Goal: Communication & Community: Answer question/provide support

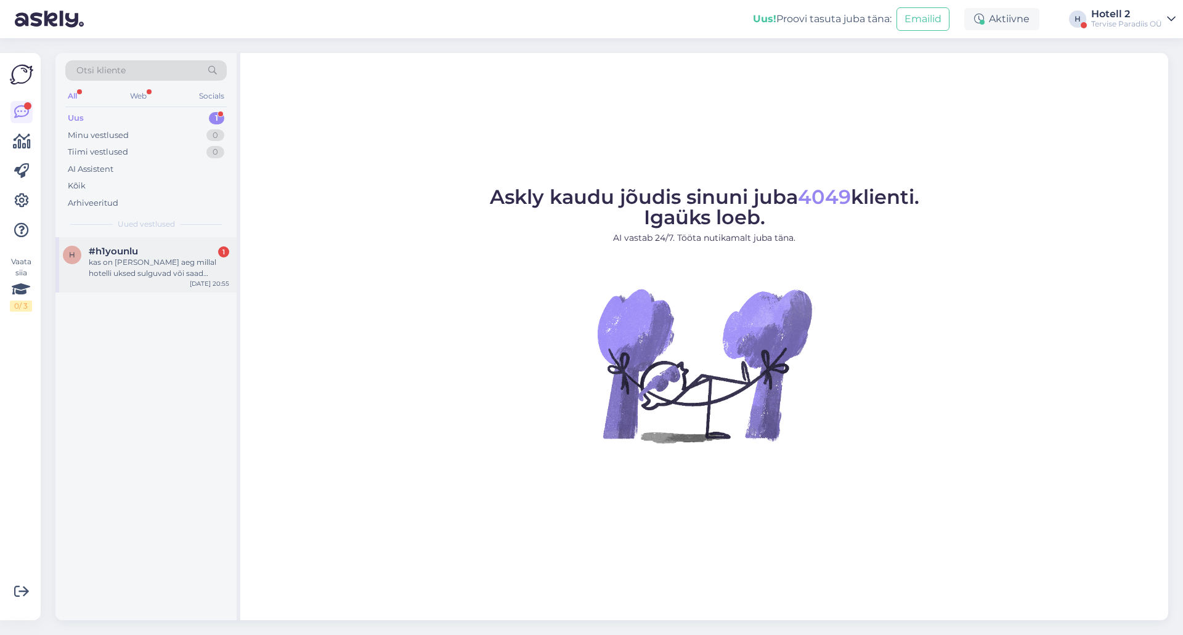
click at [147, 264] on div "kas on [PERSON_NAME] aeg millal hotelli uksed sulguvad või saad [PERSON_NAME] h…" at bounding box center [159, 268] width 140 height 22
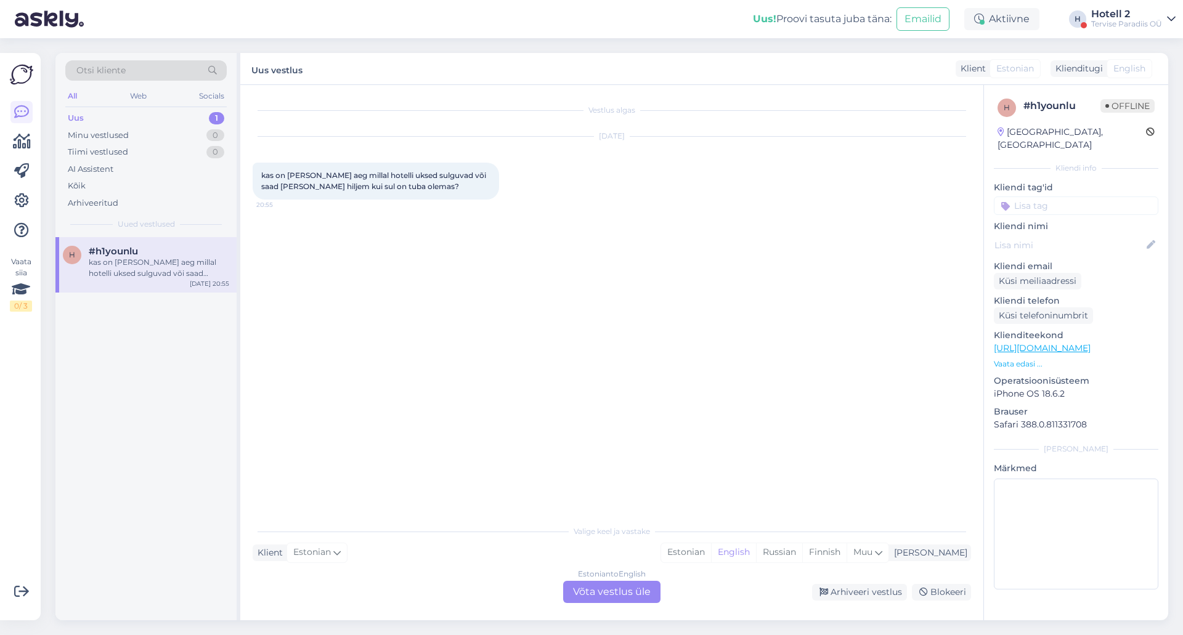
click at [634, 597] on div "Estonian to English Võta vestlus üle" at bounding box center [611, 592] width 97 height 22
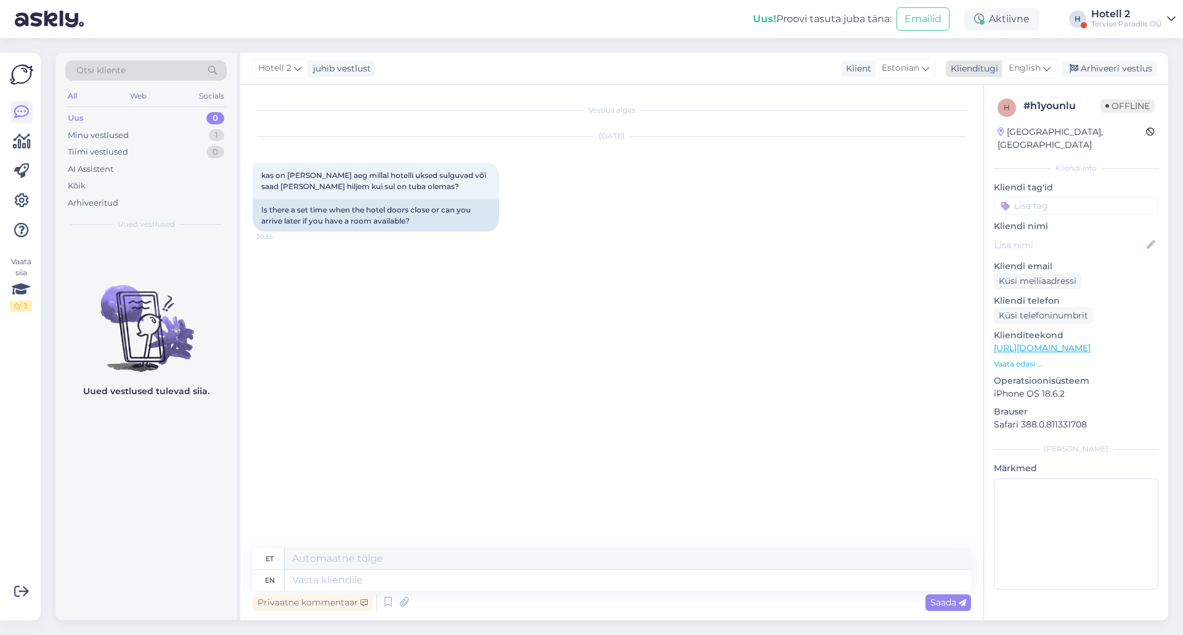
click at [1022, 66] on span "English" at bounding box center [1024, 69] width 32 height 14
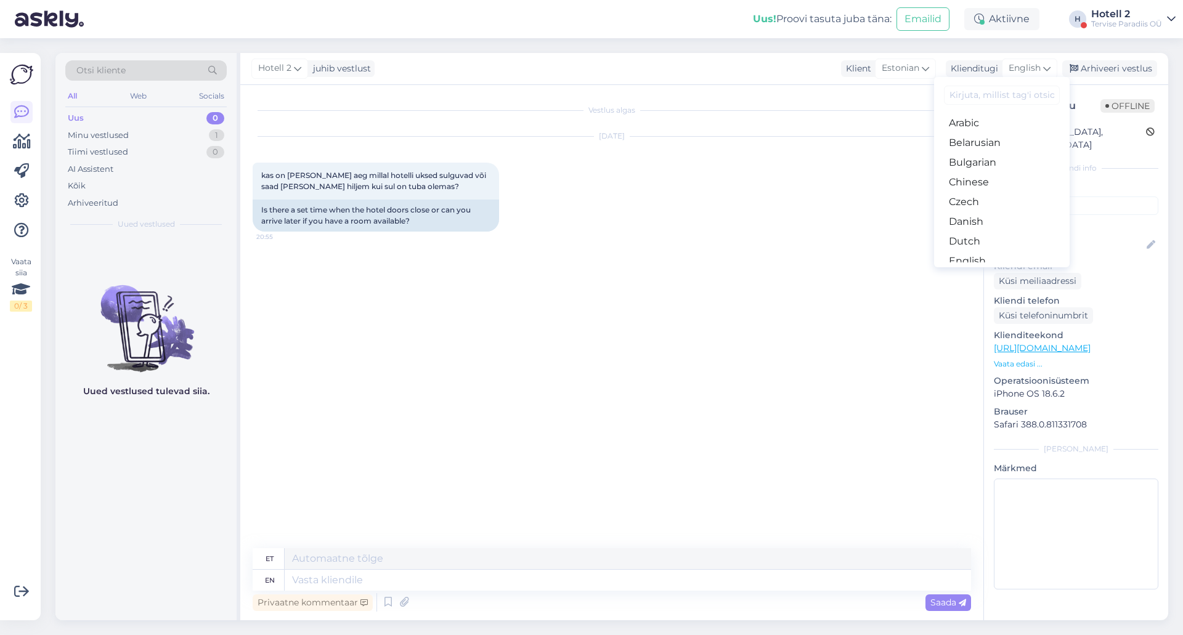
type input "w"
type input "es"
click at [978, 141] on link "Estonian" at bounding box center [1002, 143] width 136 height 20
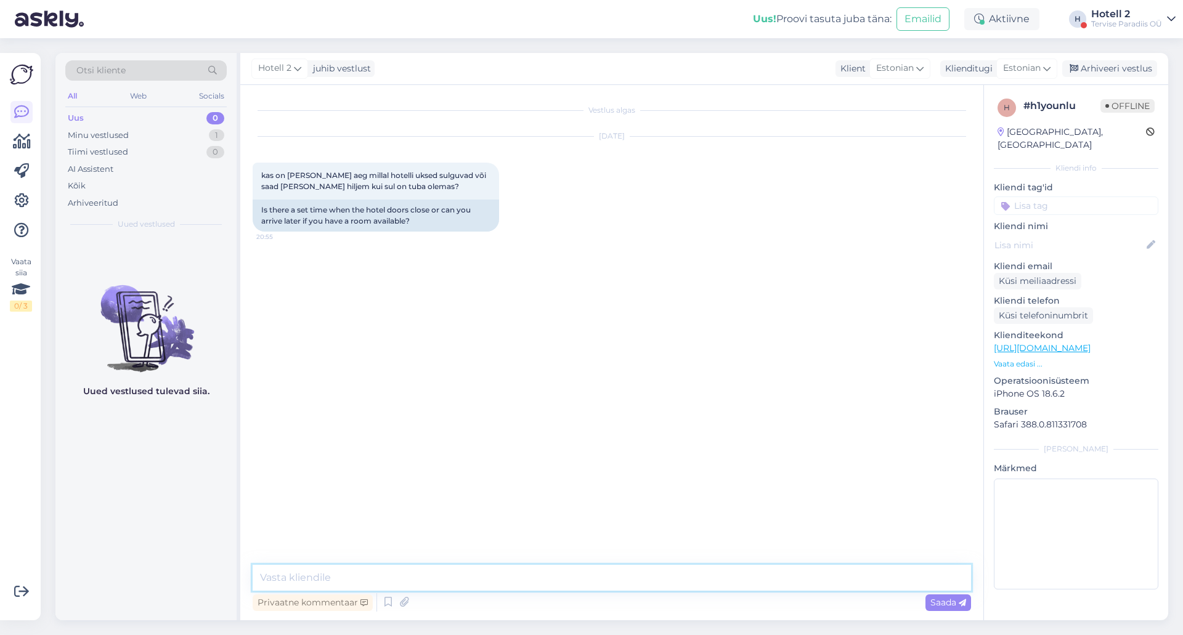
click at [278, 578] on textarea at bounding box center [612, 578] width 718 height 26
click at [500, 576] on textarea "Tere! Ei ole meie uks on 24/7 avatud, kui [PERSON_NAME] oma saabumise kella aja…" at bounding box center [612, 578] width 718 height 26
click at [697, 578] on textarea "Tere! Ei ole meie uks on 24/7 avatud, kui [PERSON_NAME] teadlikud oma saabumise…" at bounding box center [612, 578] width 718 height 26
click at [437, 579] on textarea "Tere! Ei ole meie uks on 24/7 avatud, kui [PERSON_NAME] teadlikud oma saabumise…" at bounding box center [612, 578] width 718 height 26
click at [663, 581] on textarea "Tere! Ei ole meie uks on 24/7 avatud. Kui [PERSON_NAME] teadlikud oma saabumise…" at bounding box center [612, 578] width 718 height 26
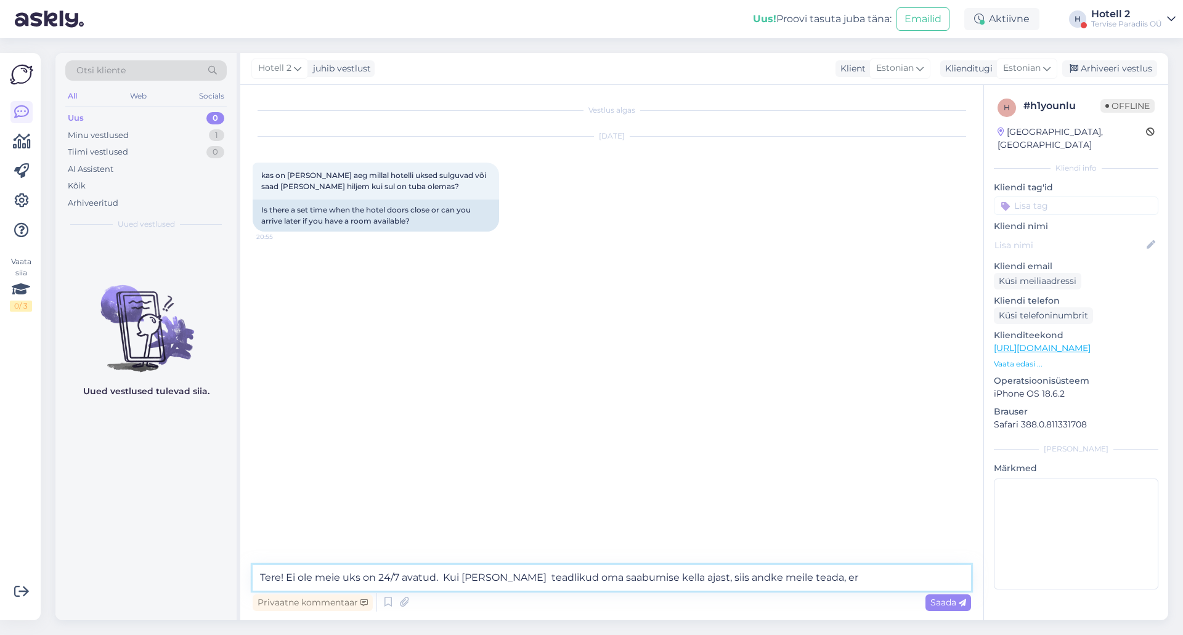
click at [835, 578] on textarea "Tere! Ei ole meie uks on 24/7 avatud. Kui [PERSON_NAME] teadlikud oma saabumise…" at bounding box center [612, 578] width 718 height 26
type textarea "Tere! Ei ole meie uks on 24/7 avatud. Kui [PERSON_NAME] teadlikud oma saabumise…"
